Goal: Browse casually

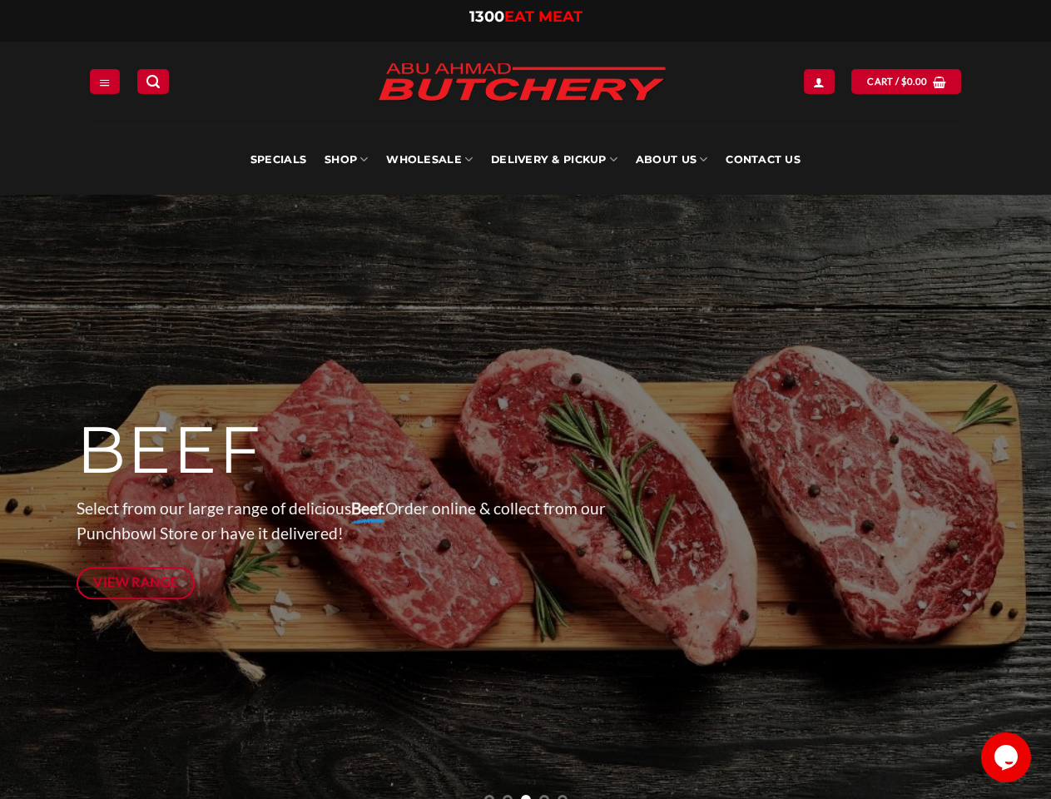
click at [525, 399] on div at bounding box center [526, 507] width 899 height 624
click at [105, 81] on icon "Menu" at bounding box center [105, 82] width 12 height 13
click at [346, 160] on link "SHOP" at bounding box center [346, 160] width 43 height 70
click at [430, 160] on link "Wholesale" at bounding box center [429, 160] width 87 height 70
click at [554, 160] on link "Delivery & Pickup" at bounding box center [554, 160] width 126 height 70
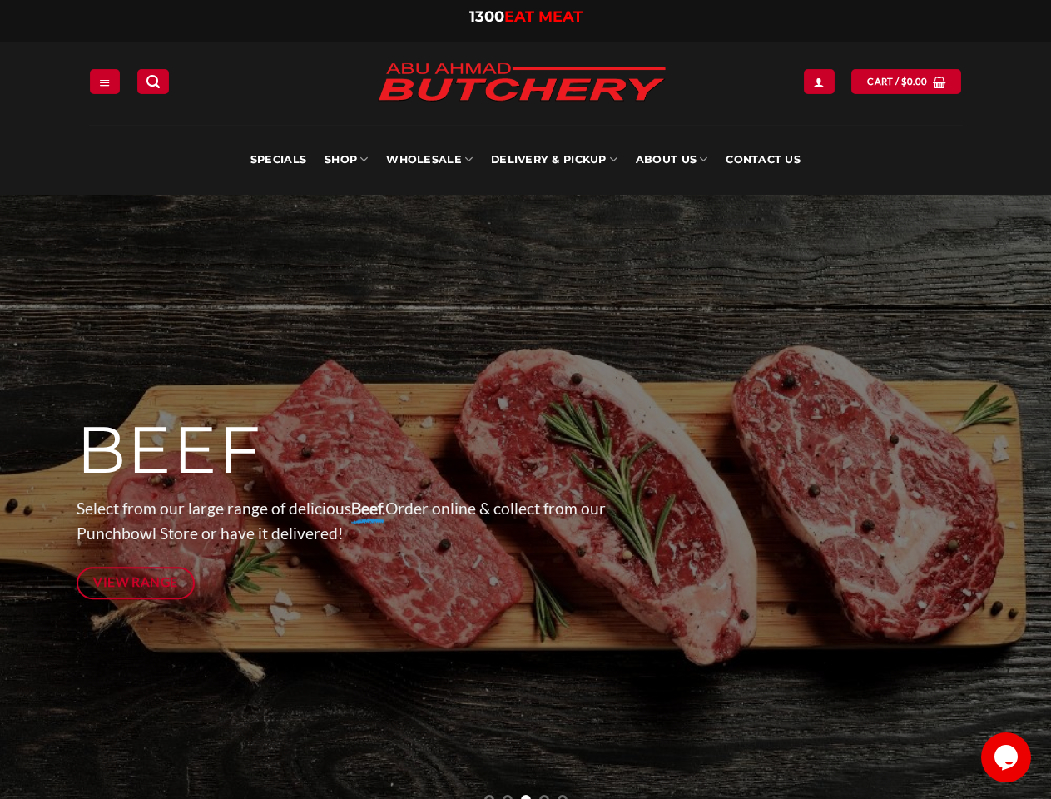
click at [672, 160] on link "About Us" at bounding box center [672, 160] width 72 height 70
click at [525, 497] on p "Select from our large range of delicious Beef. Order online & collect from our …" at bounding box center [373, 521] width 593 height 51
click at [42, 507] on icon "Previous" at bounding box center [42, 507] width 30 height 30
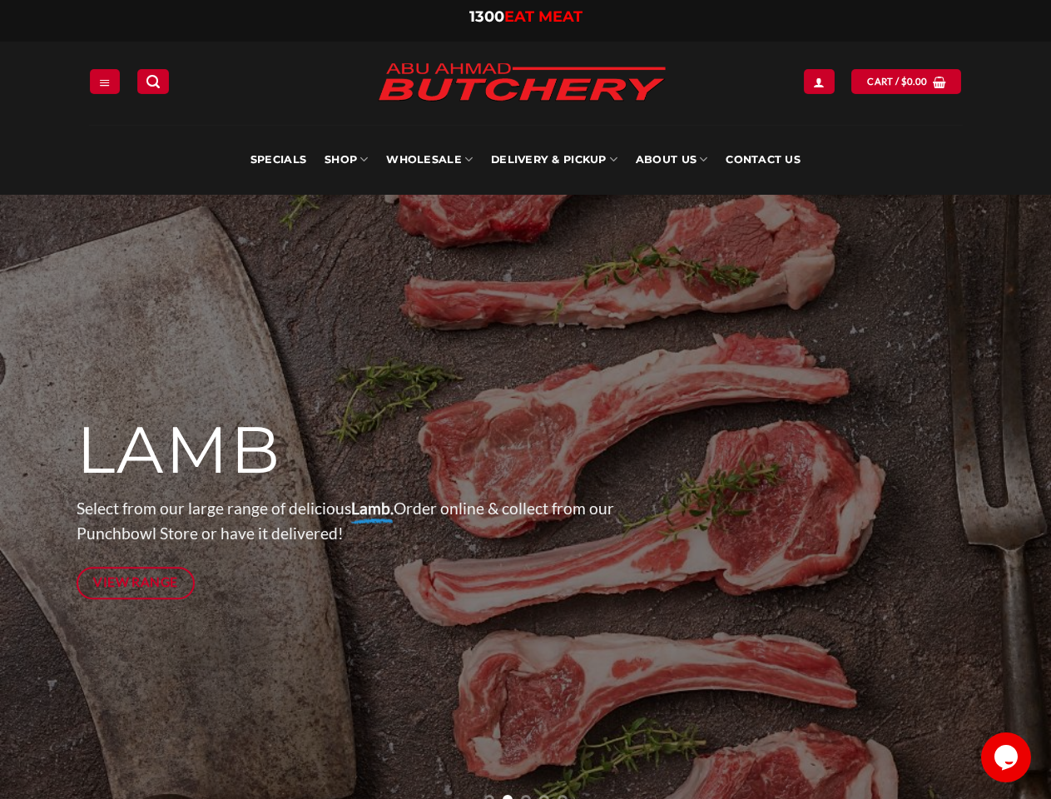
click at [1009, 507] on icon "Next" at bounding box center [1010, 507] width 30 height 30
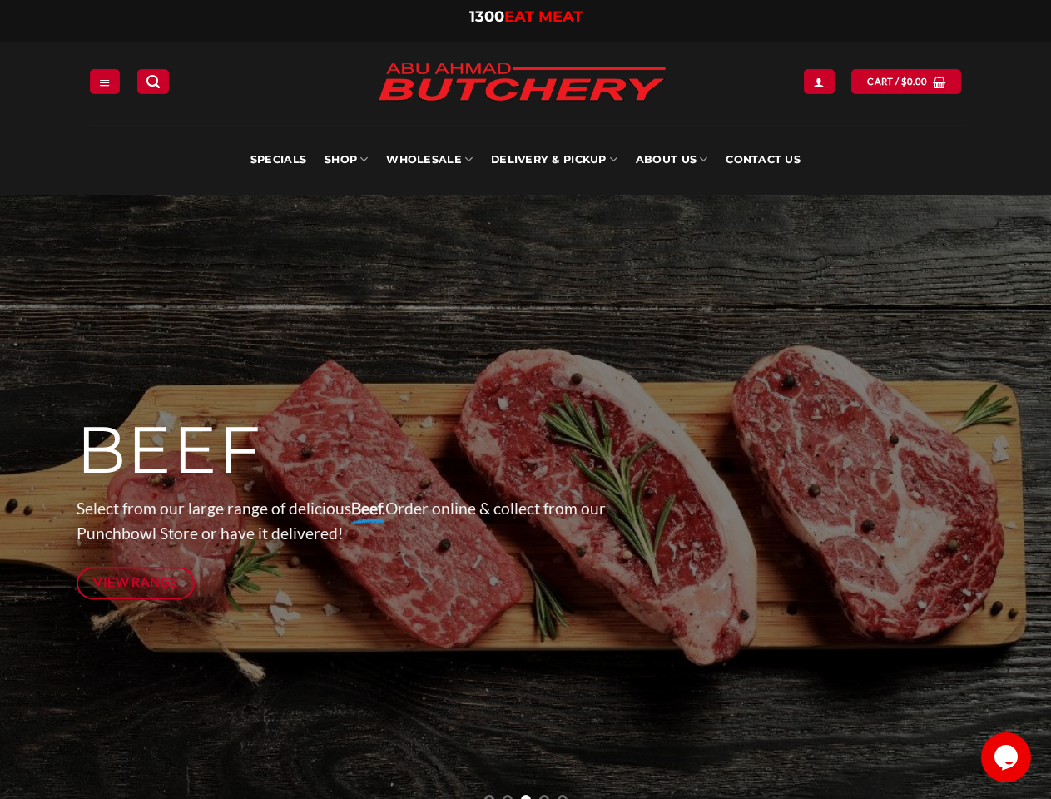
click at [526, 796] on li "Page dot 3" at bounding box center [526, 800] width 10 height 10
